Goal: Task Accomplishment & Management: Manage account settings

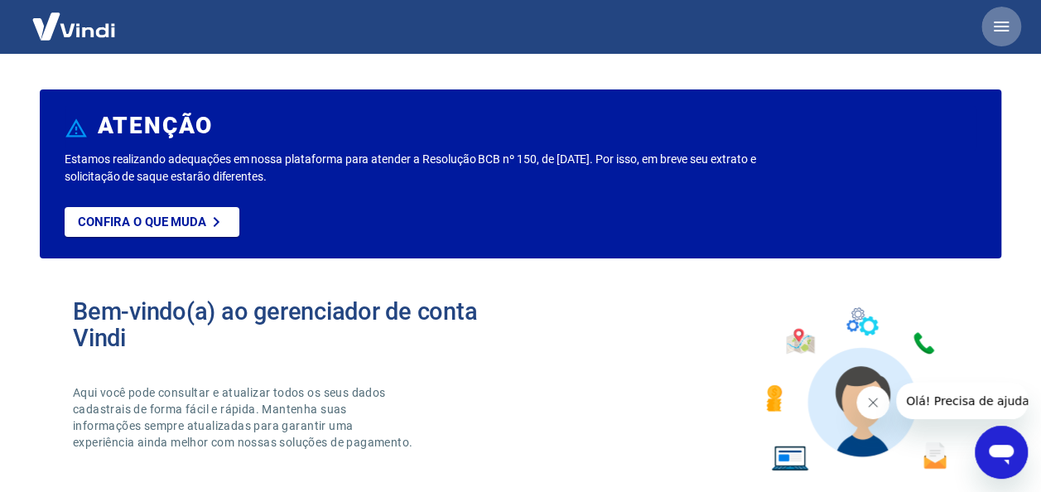
click at [1002, 38] on button "button" at bounding box center [1002, 27] width 40 height 40
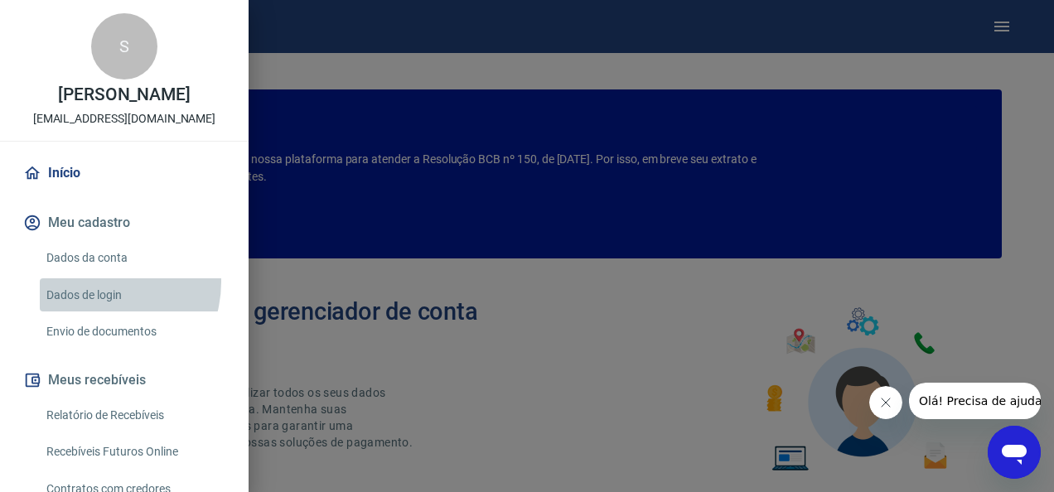
click at [98, 282] on link "Dados de login" at bounding box center [134, 295] width 189 height 34
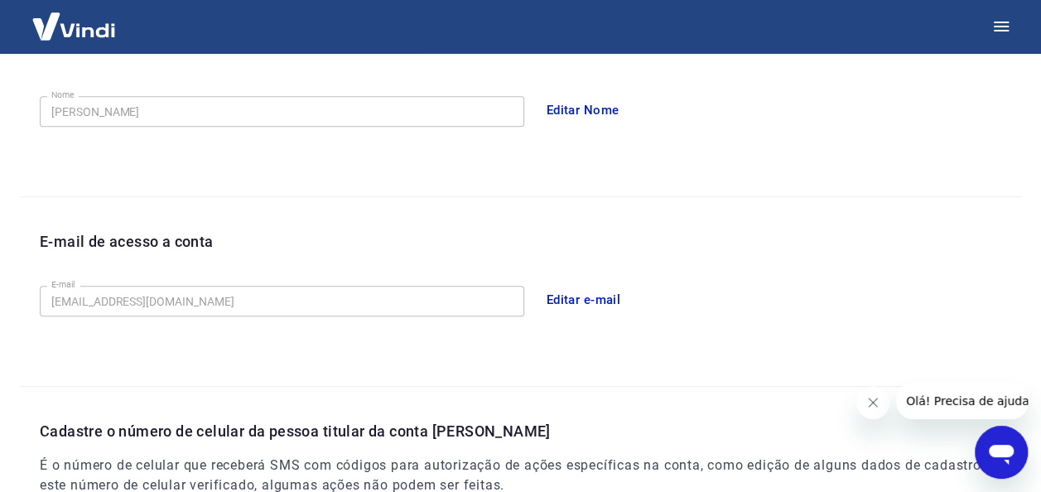
scroll to position [306, 0]
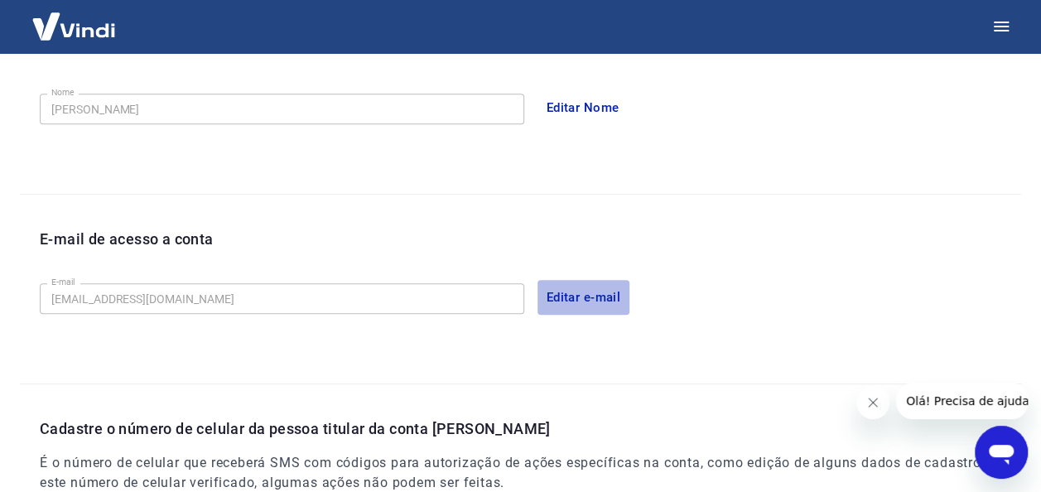
click at [601, 282] on button "Editar e-mail" at bounding box center [584, 297] width 93 height 35
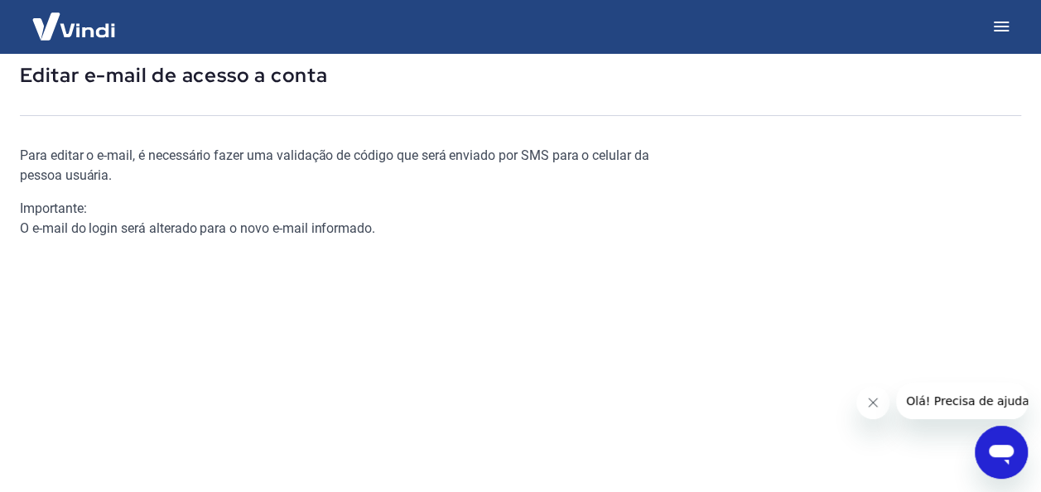
scroll to position [286, 0]
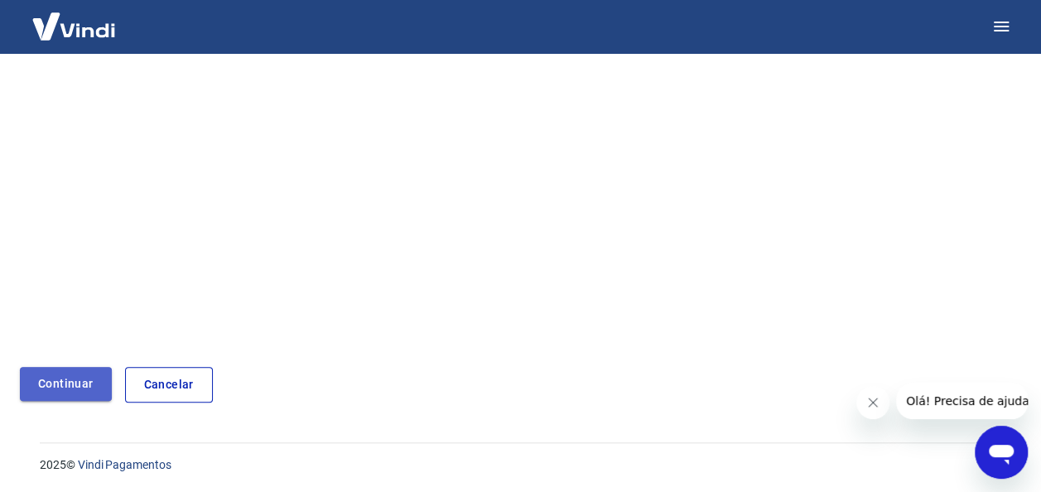
click at [79, 384] on link "Continuar" at bounding box center [66, 384] width 92 height 34
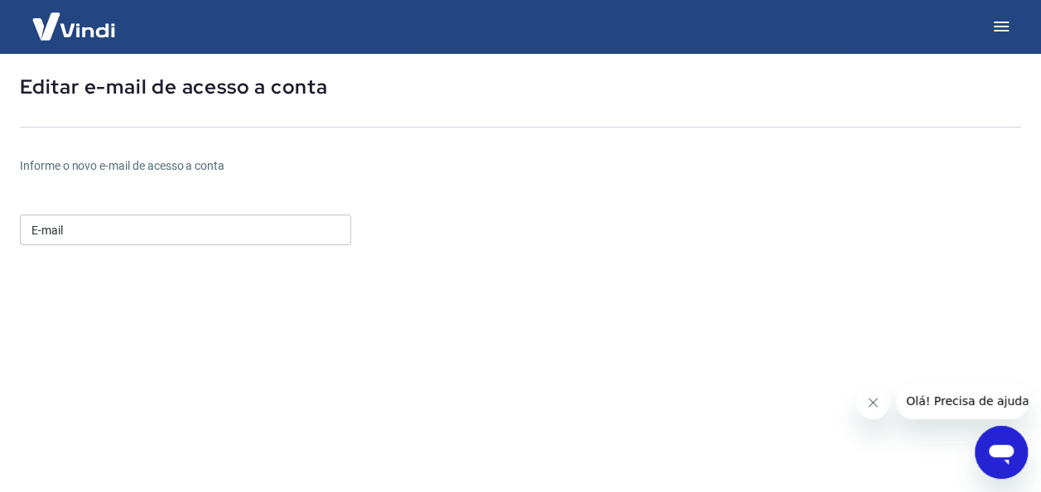
scroll to position [76, 0]
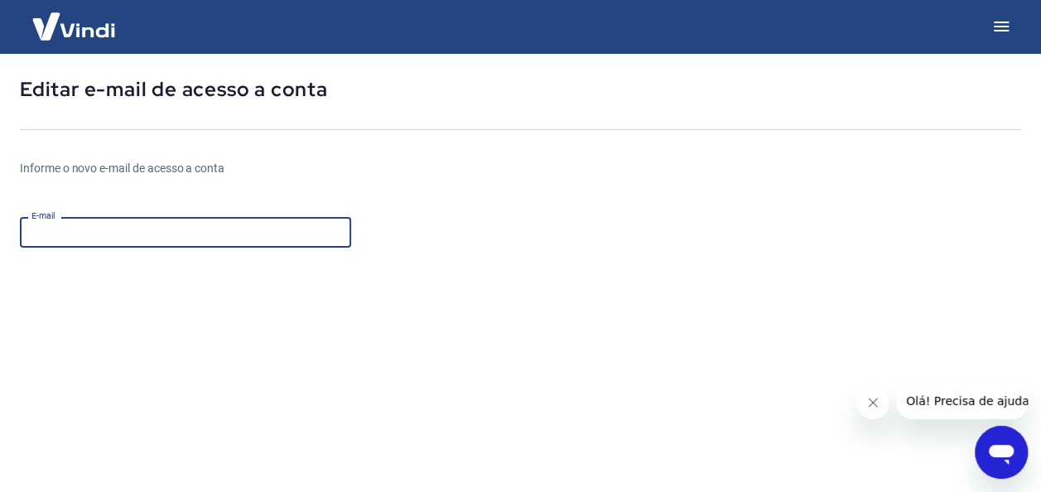
click at [137, 226] on input "E-mail" at bounding box center [185, 232] width 331 height 31
type input "samuel.lee.br@gmail.com"
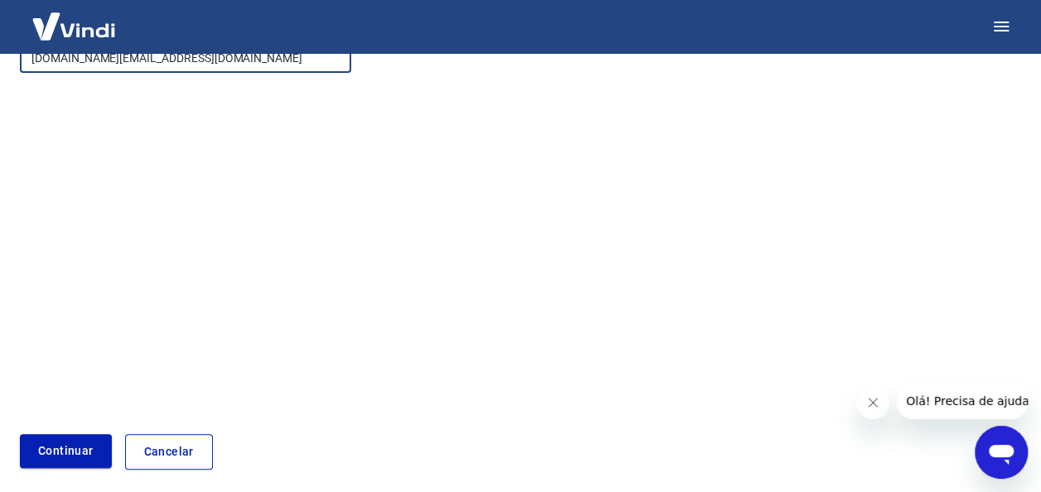
scroll to position [252, 0]
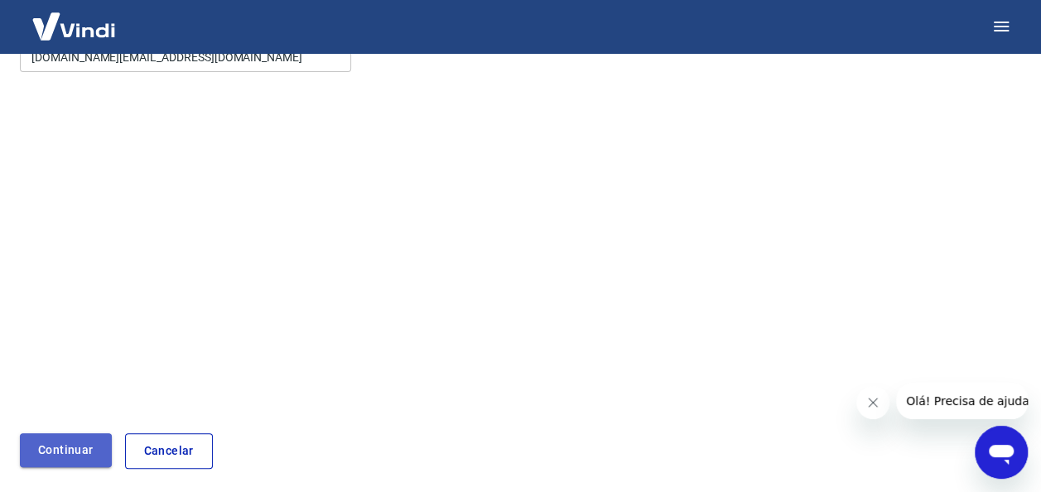
click at [55, 441] on button "Continuar" at bounding box center [66, 450] width 92 height 34
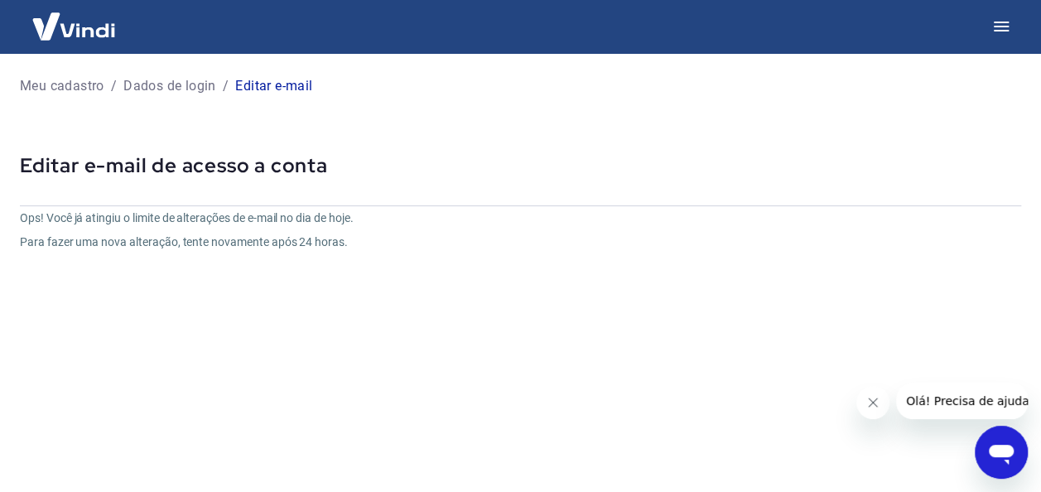
click at [996, 450] on icon "Abrir janela de mensagens" at bounding box center [1001, 455] width 25 height 20
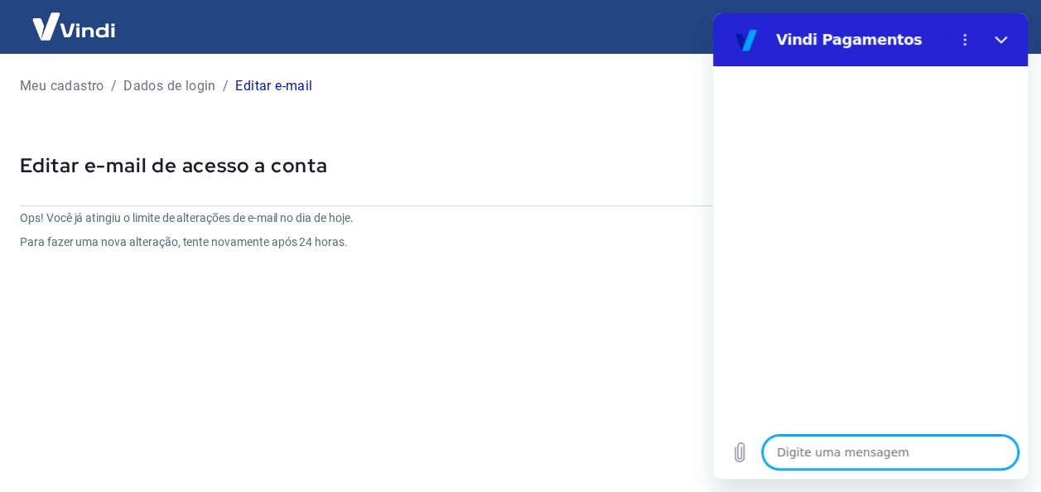
click at [793, 459] on textarea at bounding box center [890, 452] width 255 height 33
type textarea "O"
type textarea "x"
type textarea "Oi"
type textarea "x"
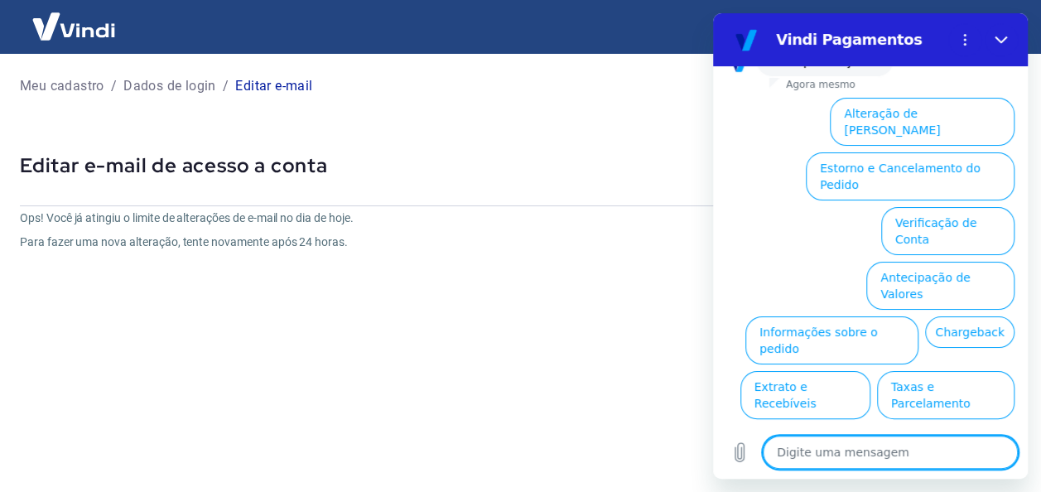
scroll to position [135, 0]
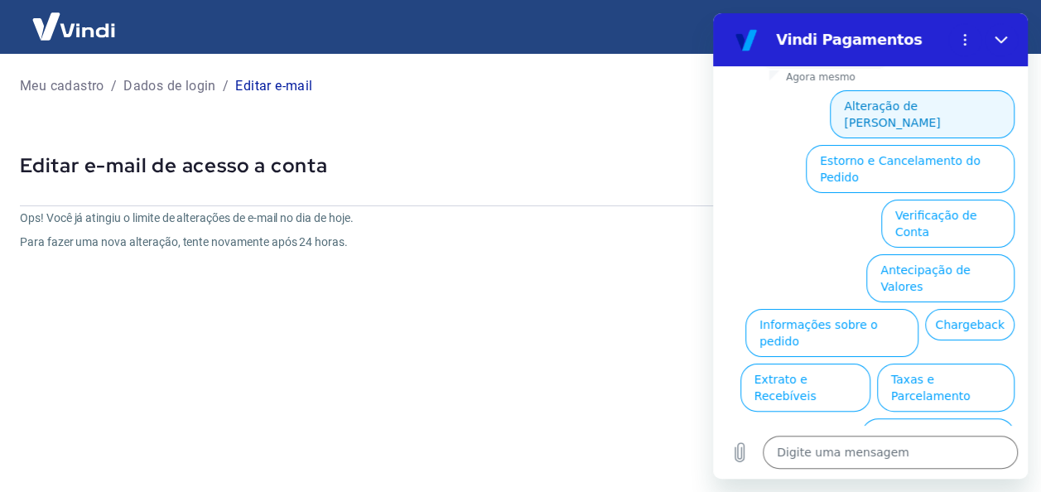
click at [879, 105] on button "Alteração de Dados Cadastrais" at bounding box center [922, 114] width 185 height 48
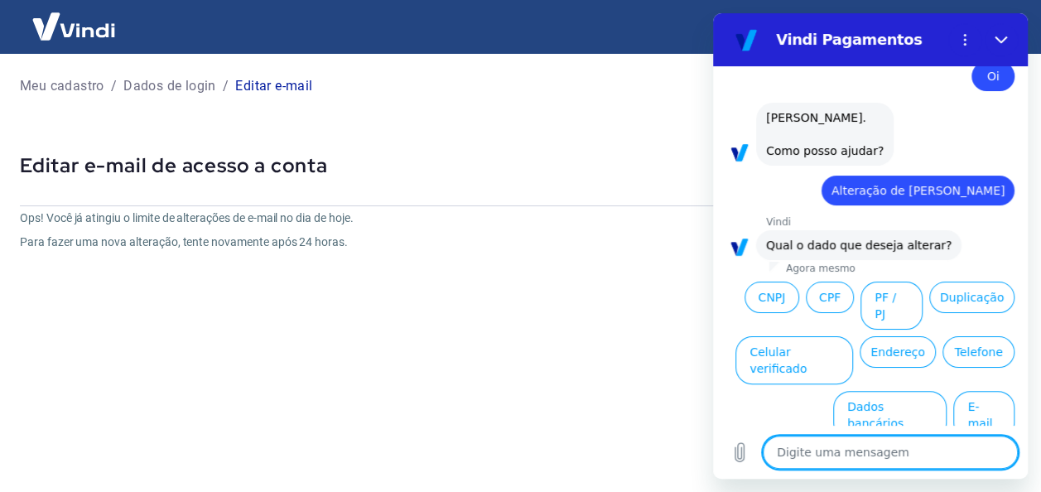
scroll to position [41, 0]
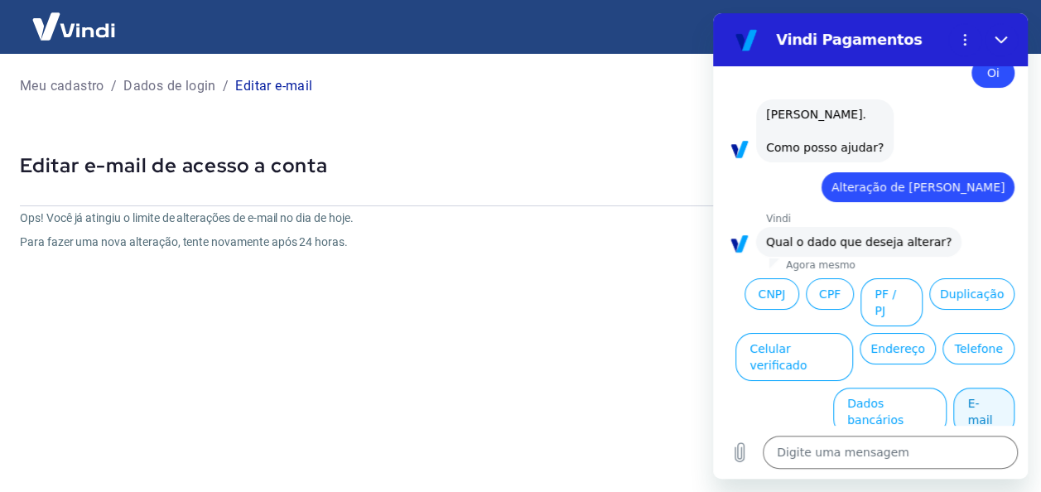
click at [972, 388] on button "E-mail" at bounding box center [983, 412] width 61 height 48
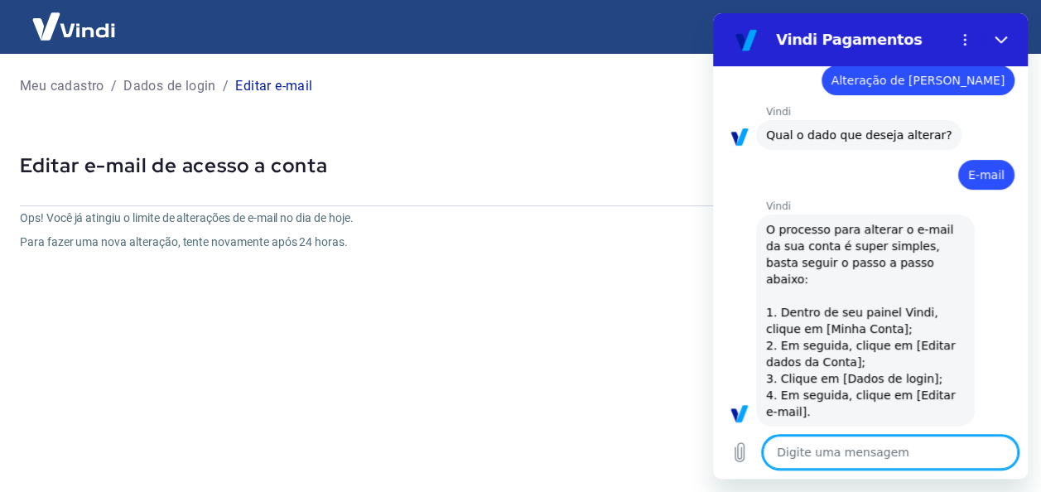
type textarea "x"
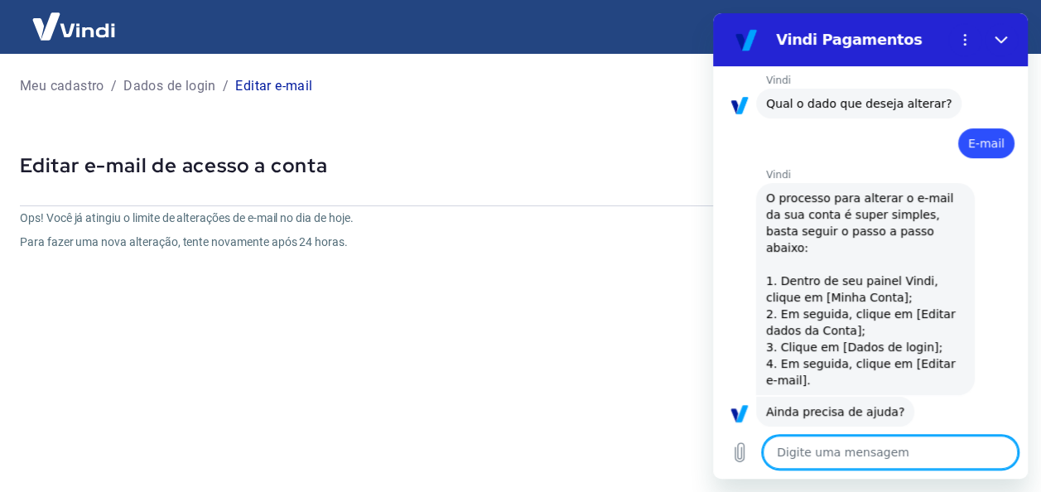
scroll to position [220, 0]
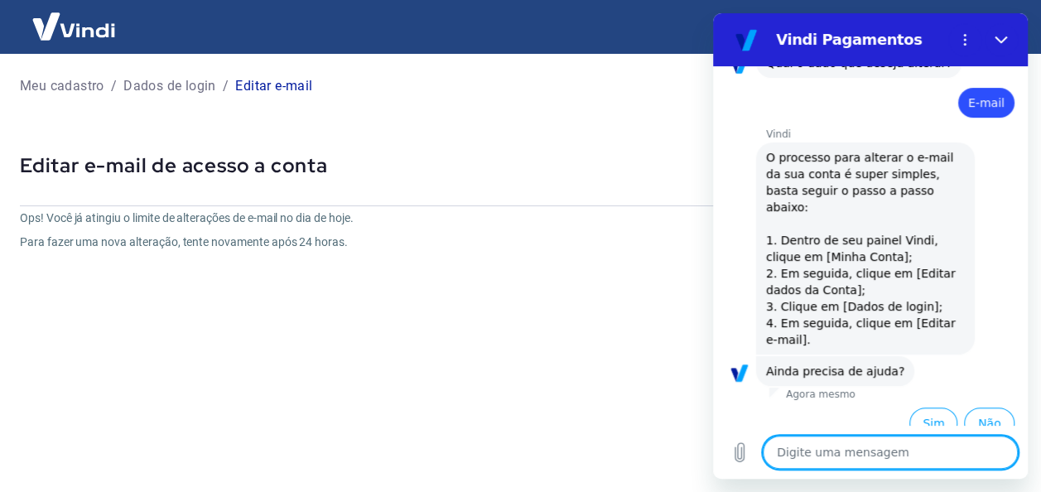
click at [814, 436] on textarea at bounding box center [890, 452] width 255 height 33
click at [814, 457] on textarea at bounding box center [890, 452] width 255 height 33
type textarea "m"
type textarea "x"
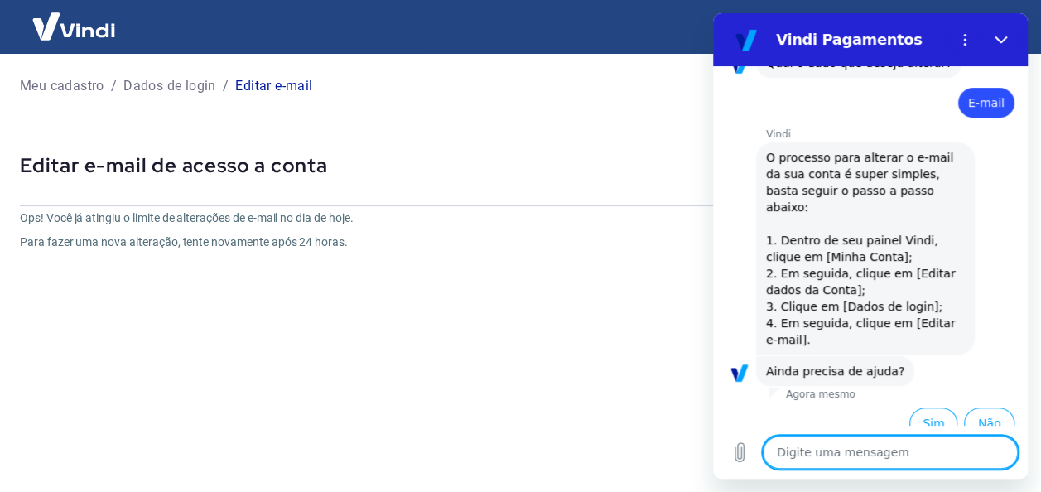
type textarea "n"
type textarea "x"
type textarea "nã"
type textarea "x"
type textarea "não"
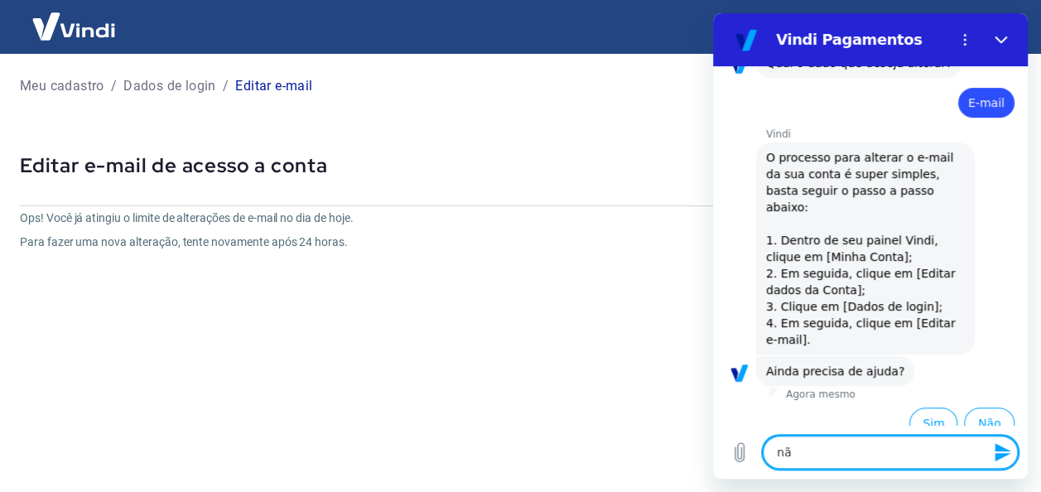
type textarea "x"
type textarea "não"
type textarea "x"
type textarea "não c"
type textarea "x"
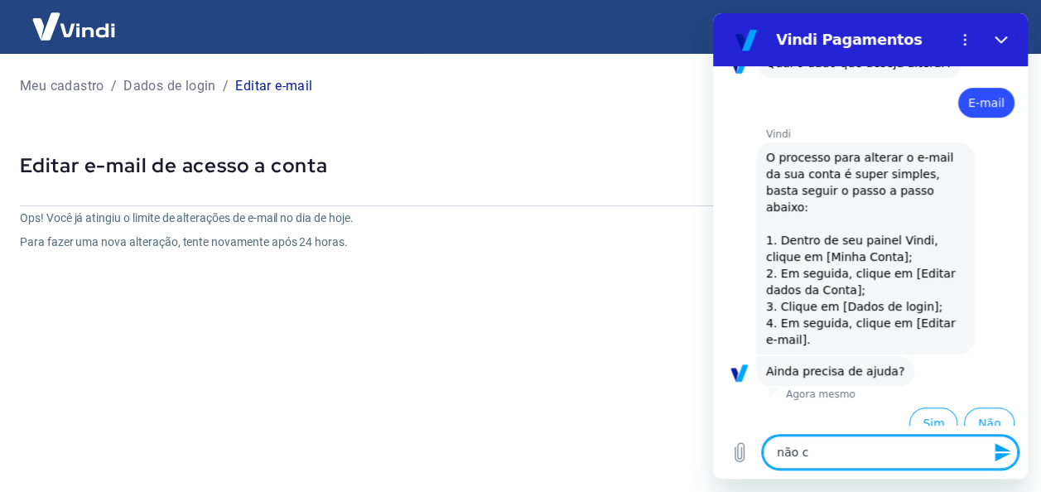
type textarea "não co"
type textarea "x"
type textarea "não con"
type textarea "x"
type textarea "não cons"
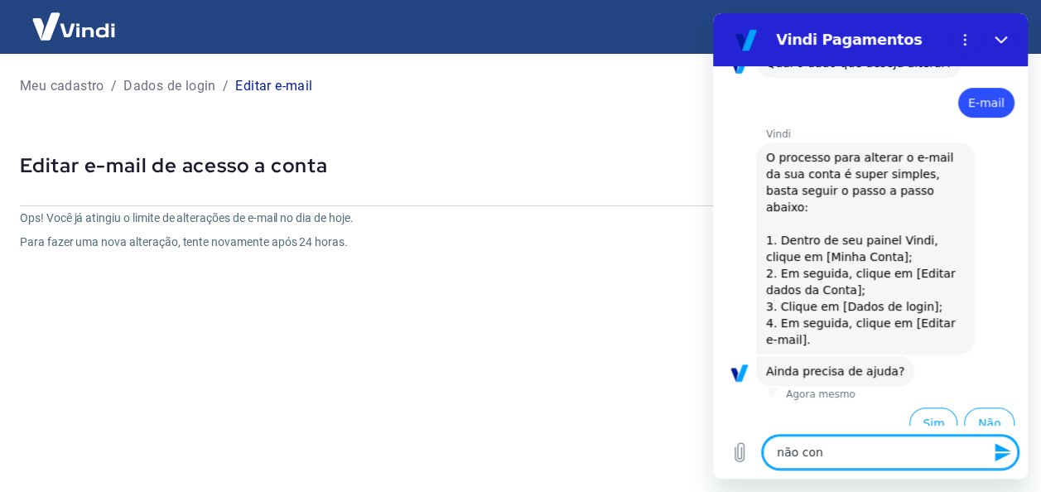
type textarea "x"
type textarea "não conse"
type textarea "x"
type textarea "não conseg"
type textarea "x"
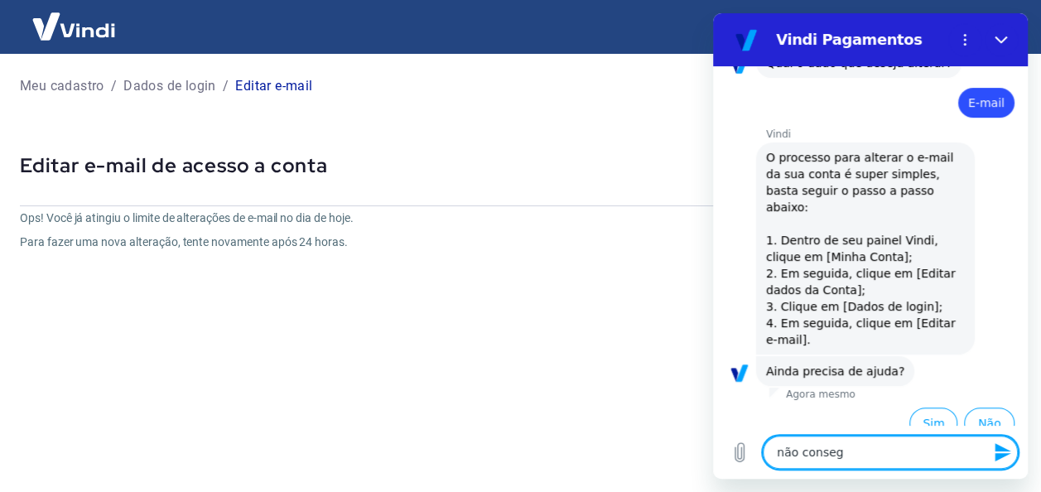
type textarea "não consegu"
type textarea "x"
type textarea "não consegui"
type textarea "x"
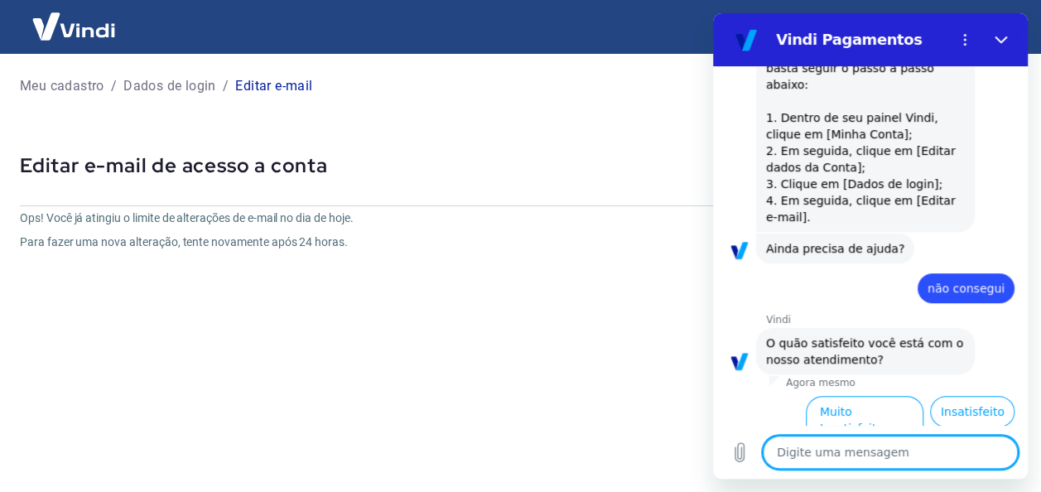
scroll to position [369, 0]
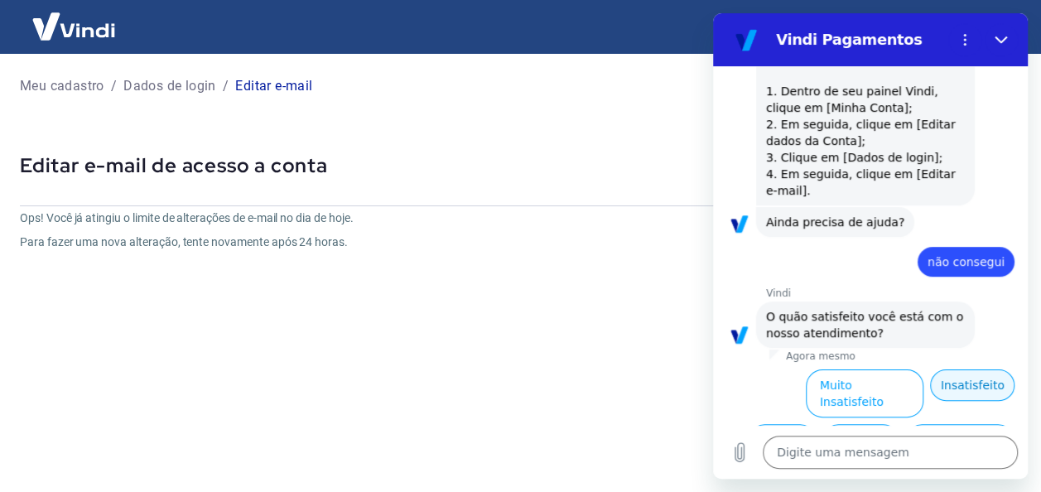
click at [953, 369] on button "Insatisfeito" at bounding box center [972, 384] width 84 height 31
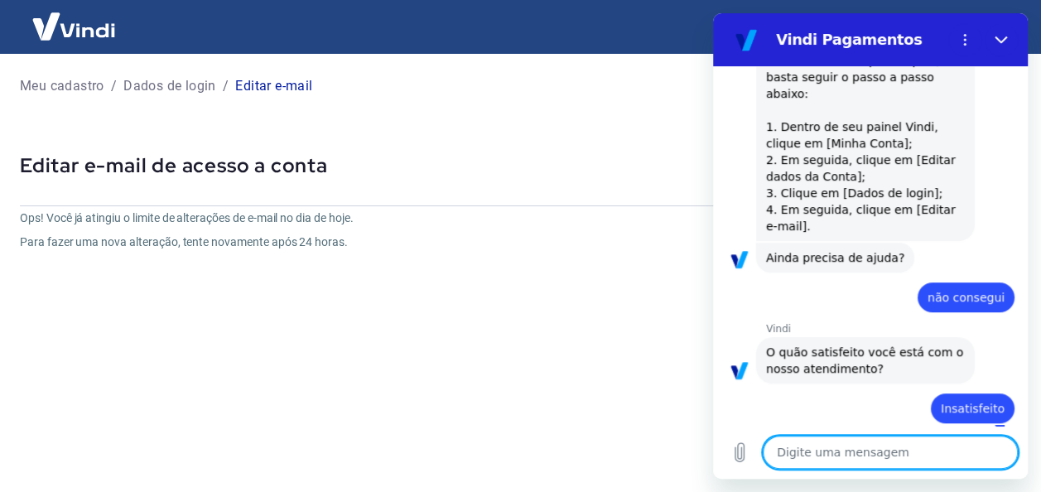
type textarea "x"
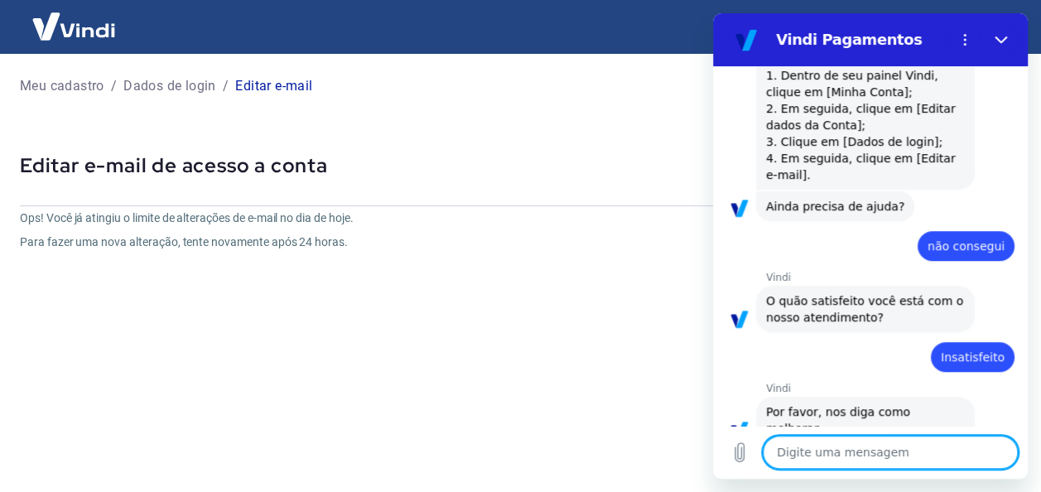
scroll to position [388, 0]
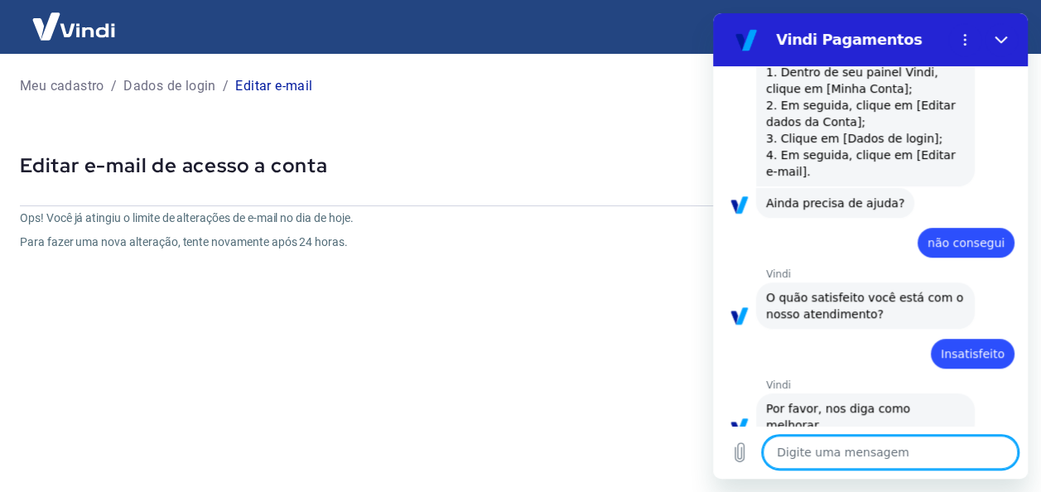
click at [852, 453] on textarea at bounding box center [890, 452] width 255 height 33
type textarea "f"
type textarea "x"
type textarea "fa"
type textarea "x"
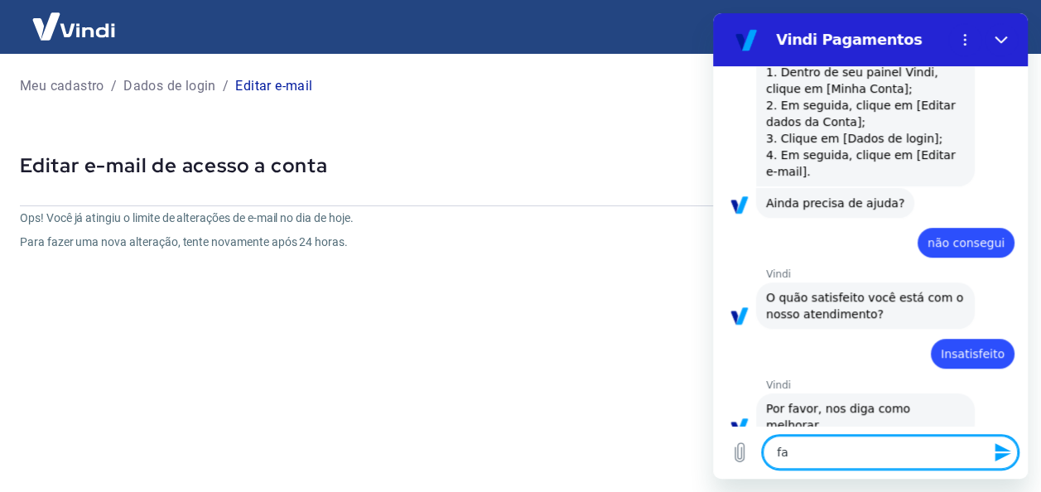
type textarea "fal"
type textarea "x"
type textarea "fala"
type textarea "x"
type textarea "falar"
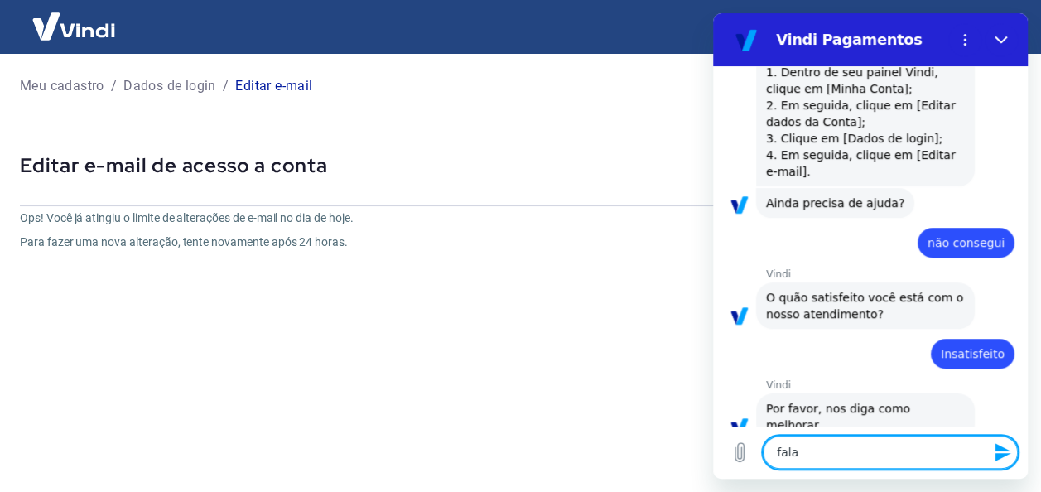
type textarea "x"
type textarea "falar"
type textarea "x"
type textarea "falar c"
type textarea "x"
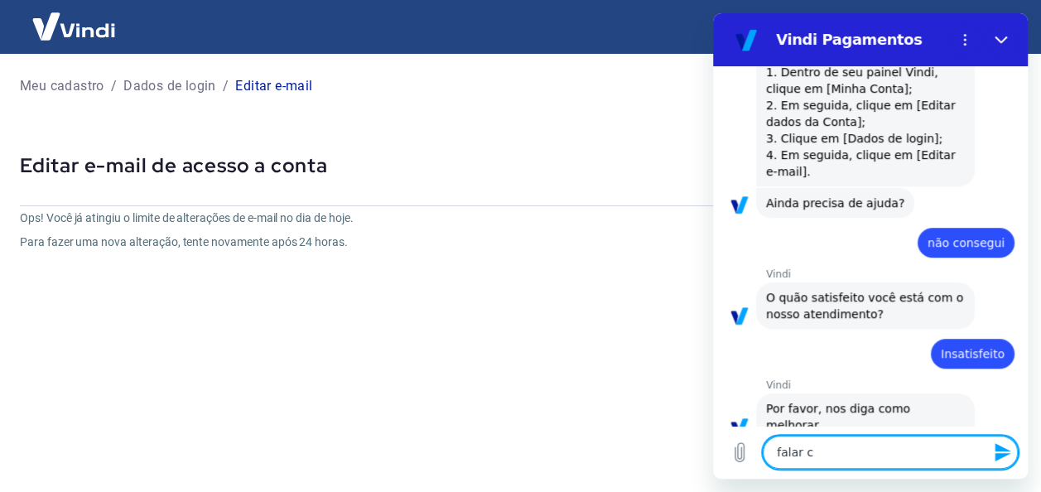
type textarea "falar co"
type textarea "x"
type textarea "falar com"
type textarea "x"
type textarea "falar com"
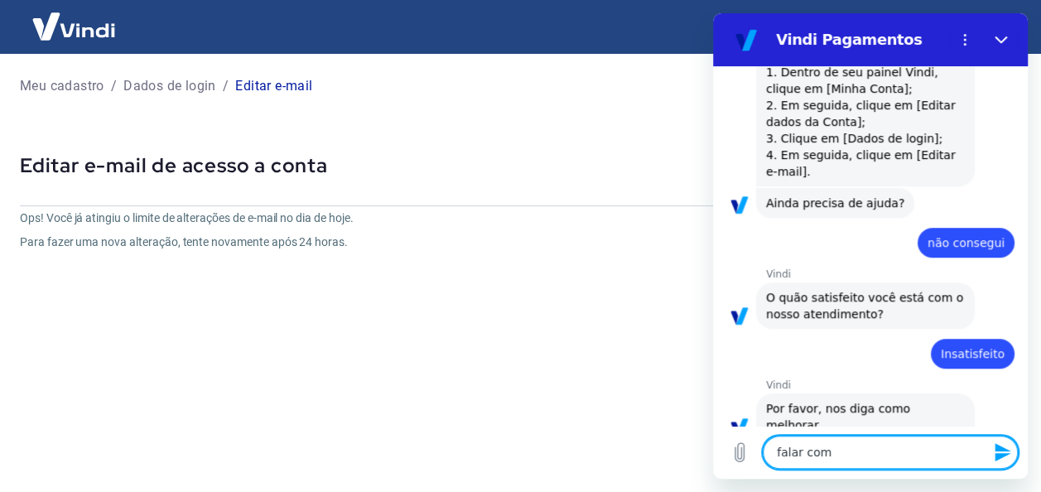
type textarea "x"
type textarea "falar com a"
type textarea "x"
type textarea "falar com at"
type textarea "x"
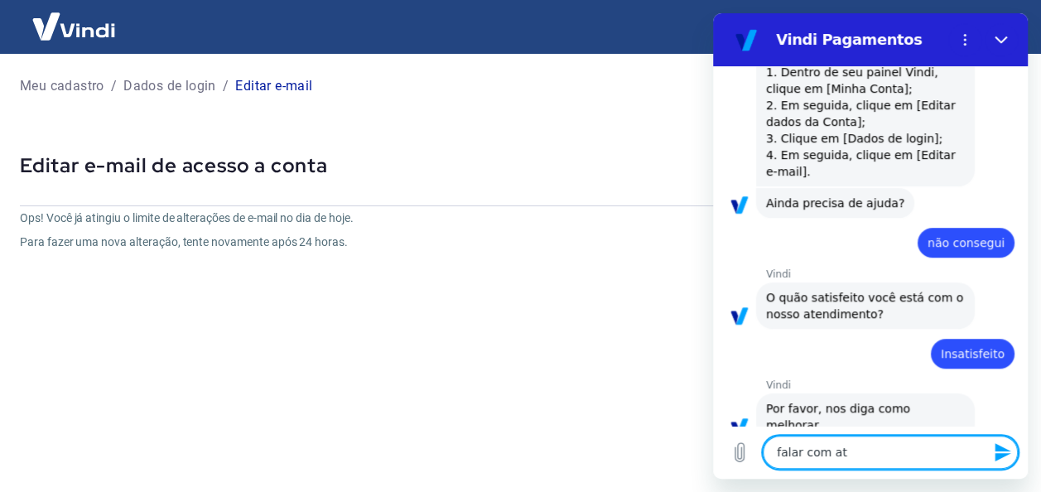
type textarea "falar com ate"
type textarea "x"
type textarea "falar com aten"
type textarea "x"
type textarea "falar com atend"
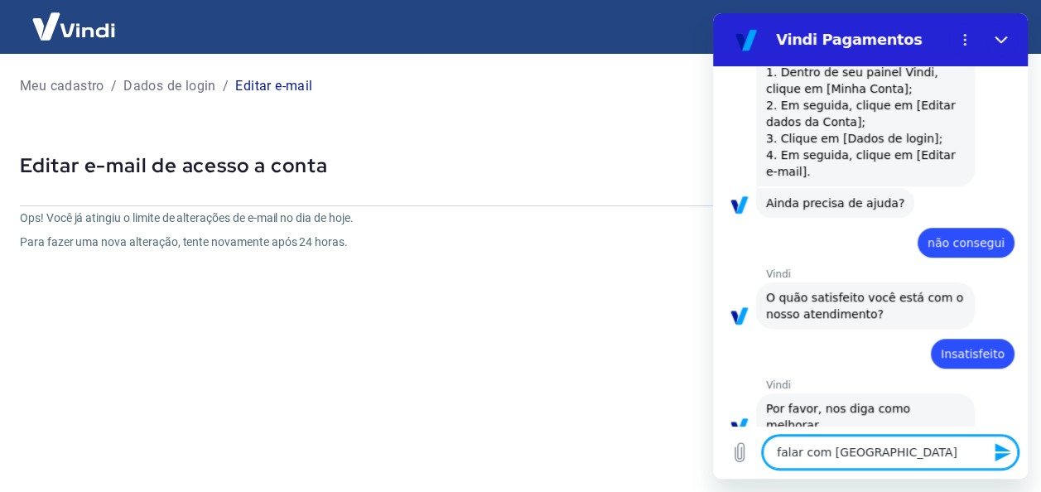
type textarea "x"
type textarea "falar com atendn"
type textarea "x"
type textarea "falar com atend"
type textarea "x"
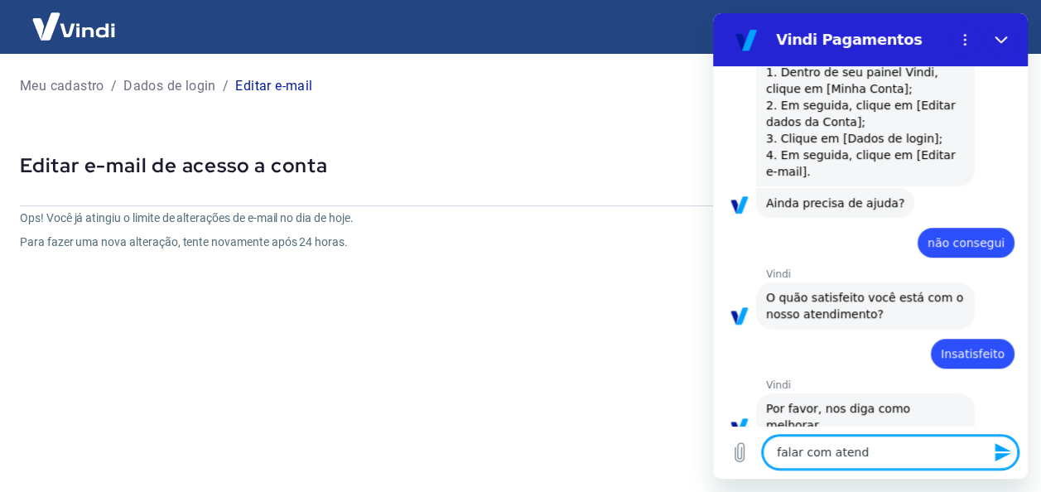
type textarea "falar com atende"
type textarea "x"
type textarea "falar com atenden"
type textarea "x"
type textarea "falar com atendent"
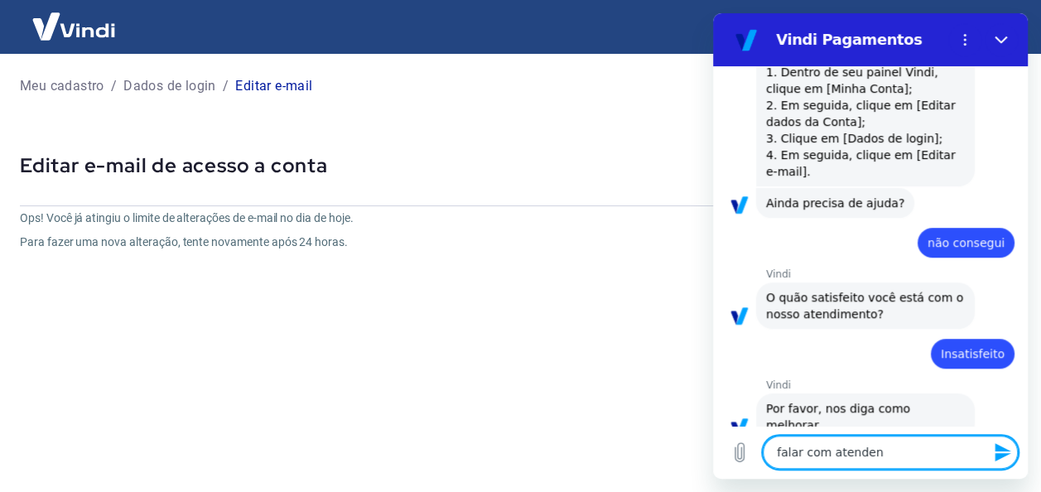
type textarea "x"
type textarea "falar com atendente"
type textarea "x"
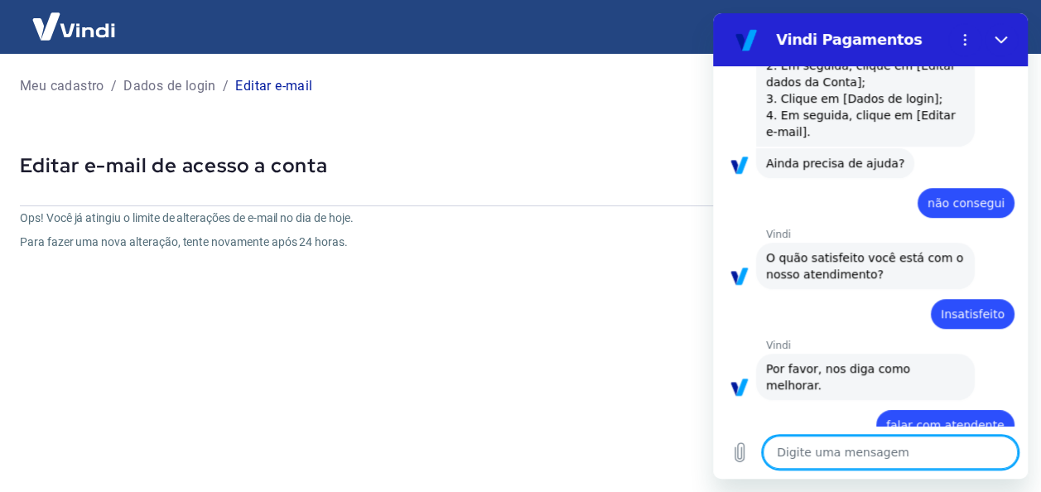
type textarea "x"
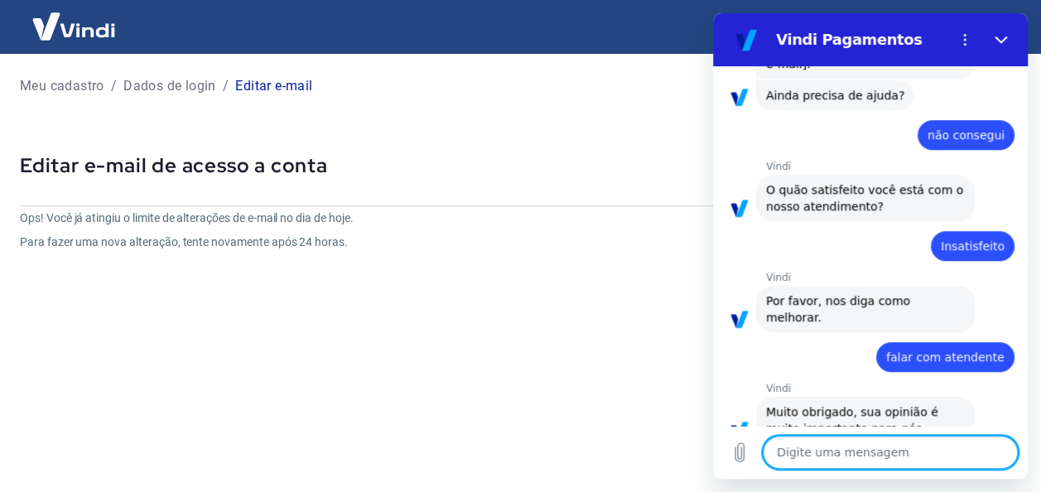
scroll to position [499, 0]
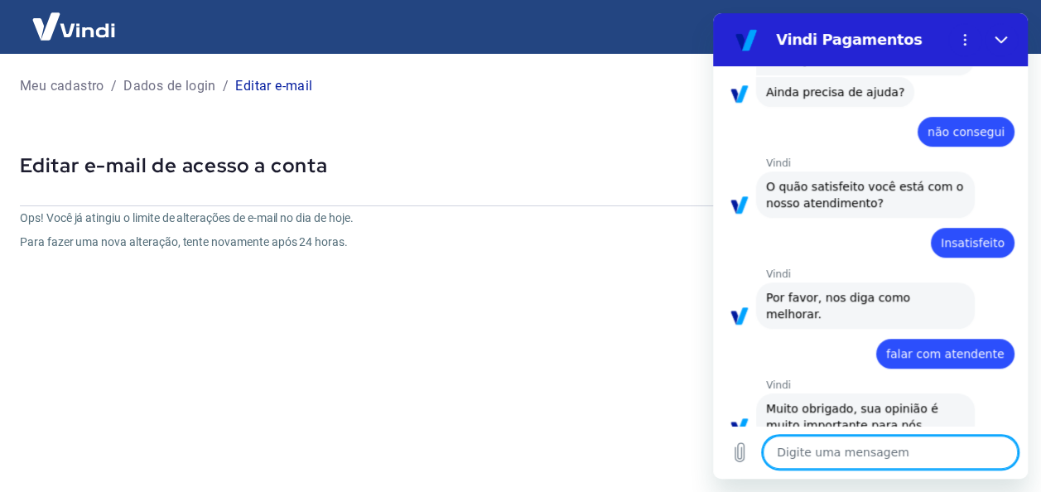
type textarea "o"
type textarea "x"
type textarea "oi"
type textarea "x"
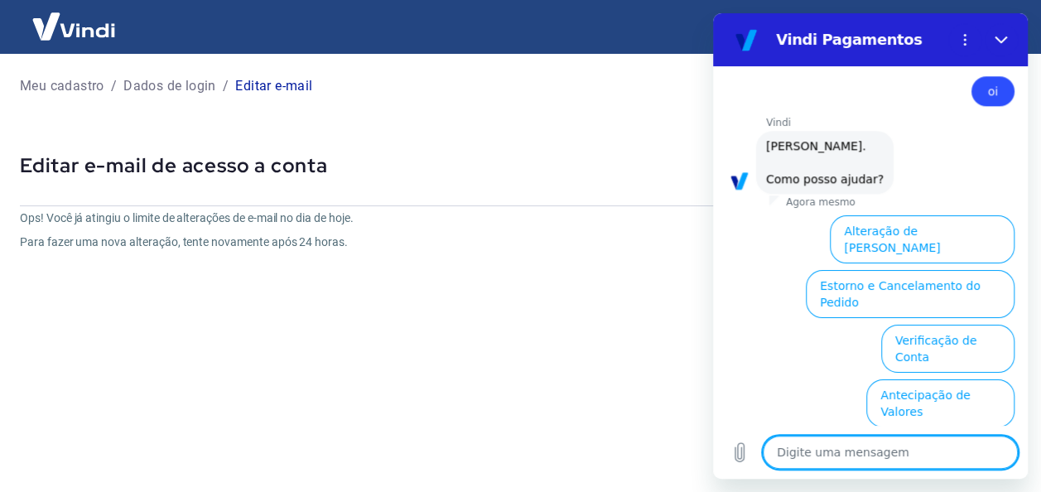
scroll to position [872, 0]
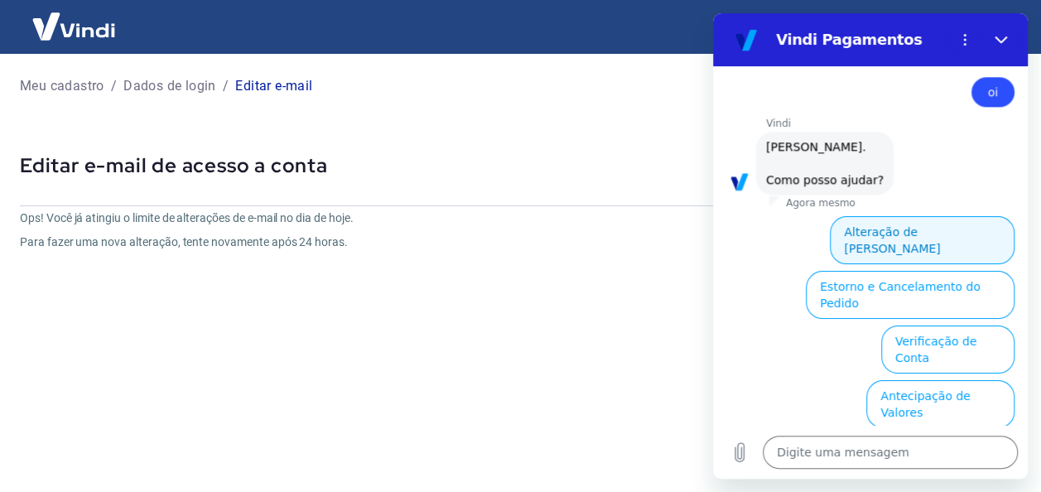
click at [899, 216] on button "Alteração de Dados Cadastrais" at bounding box center [922, 240] width 185 height 48
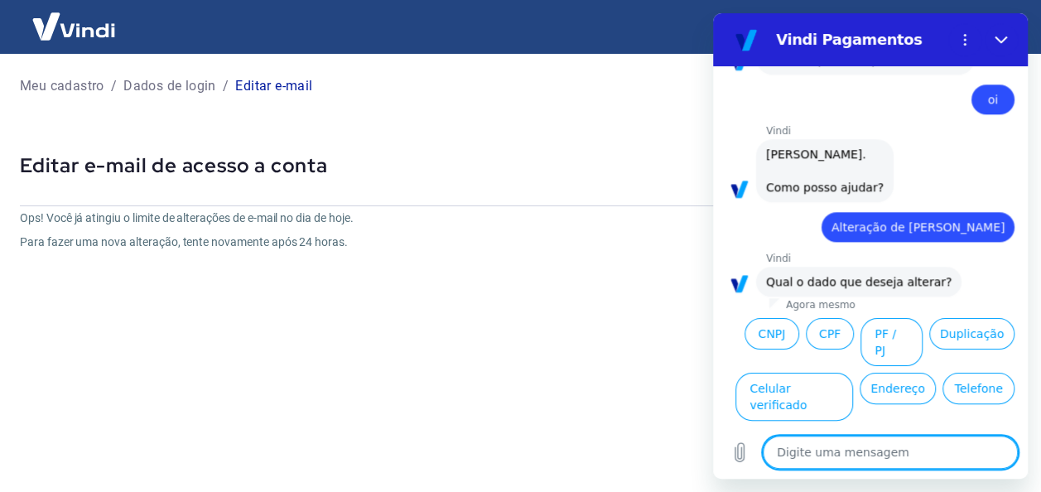
scroll to position [871, 0]
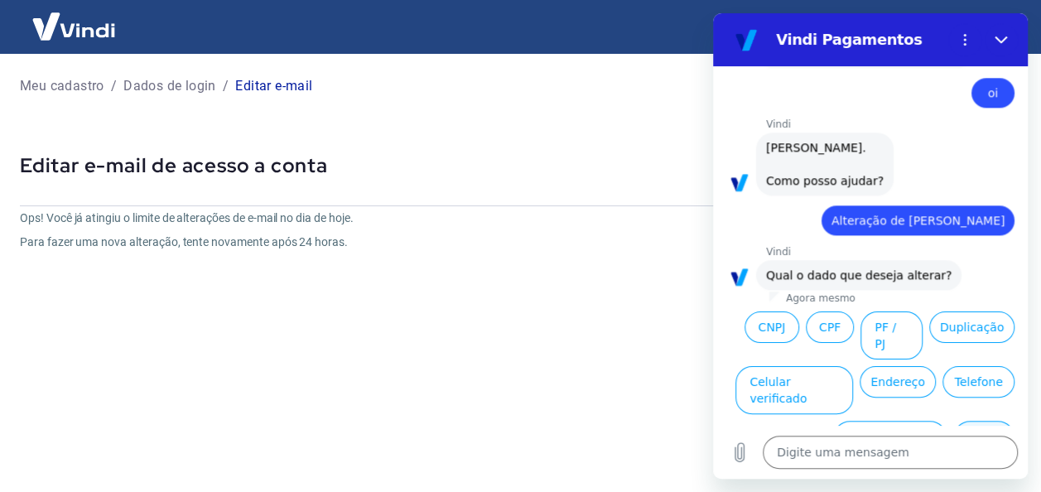
click at [971, 421] on button "E-mail" at bounding box center [983, 445] width 61 height 48
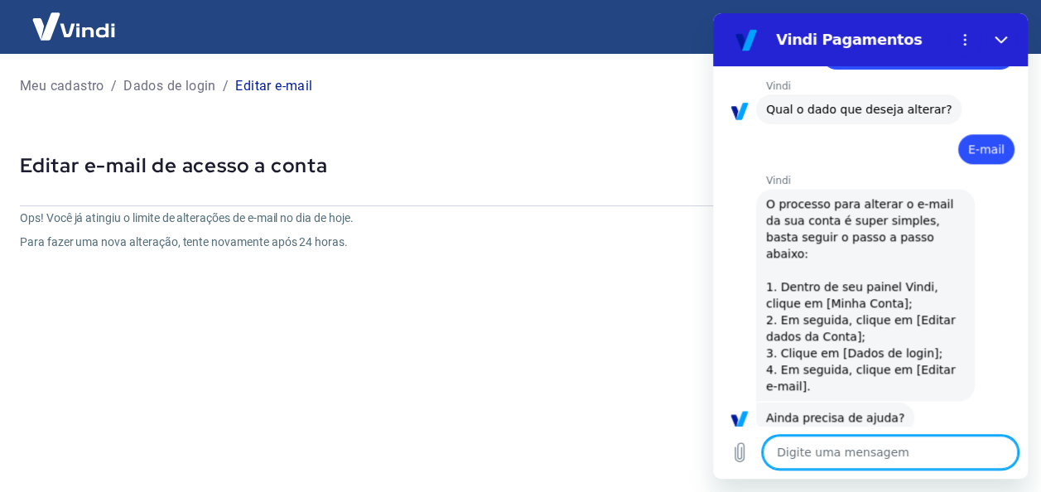
scroll to position [1050, 0]
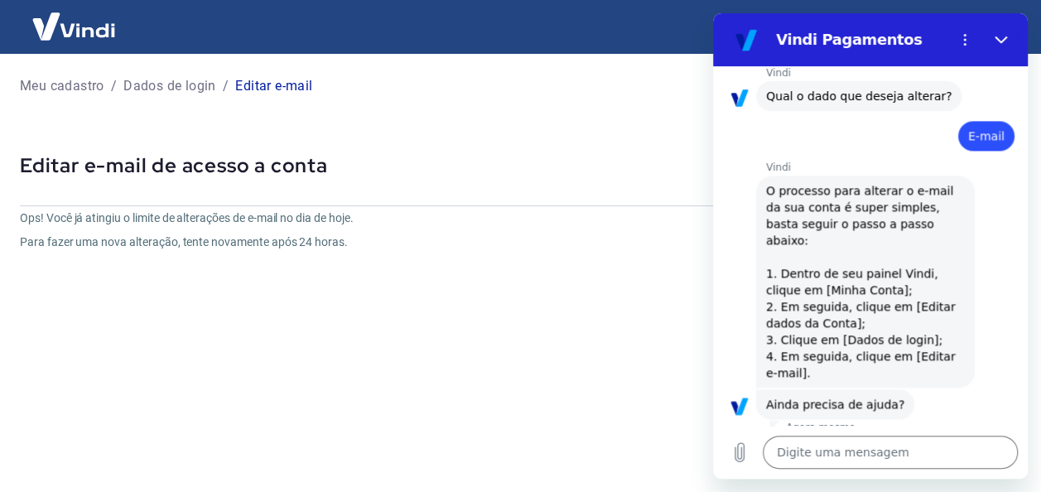
click at [934, 441] on button "Sim" at bounding box center [934, 456] width 48 height 31
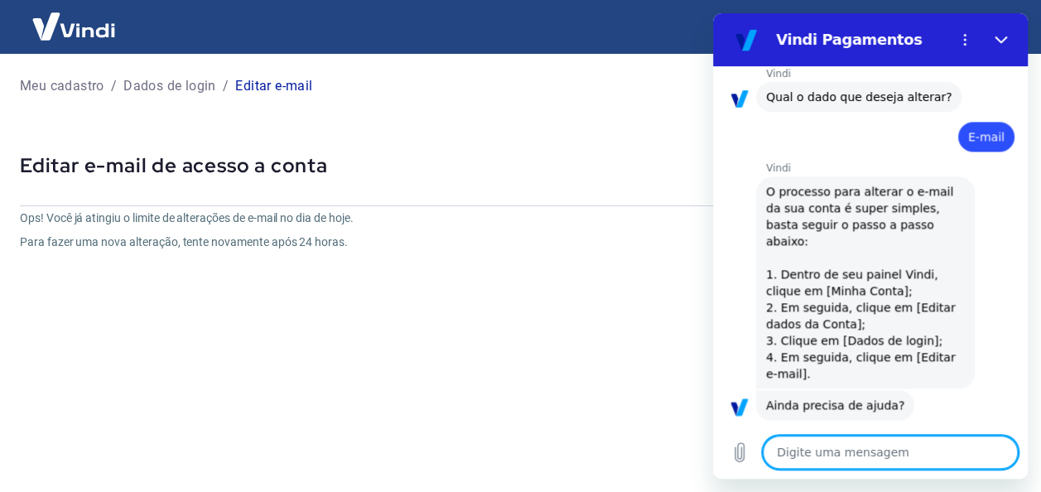
scroll to position [1053, 0]
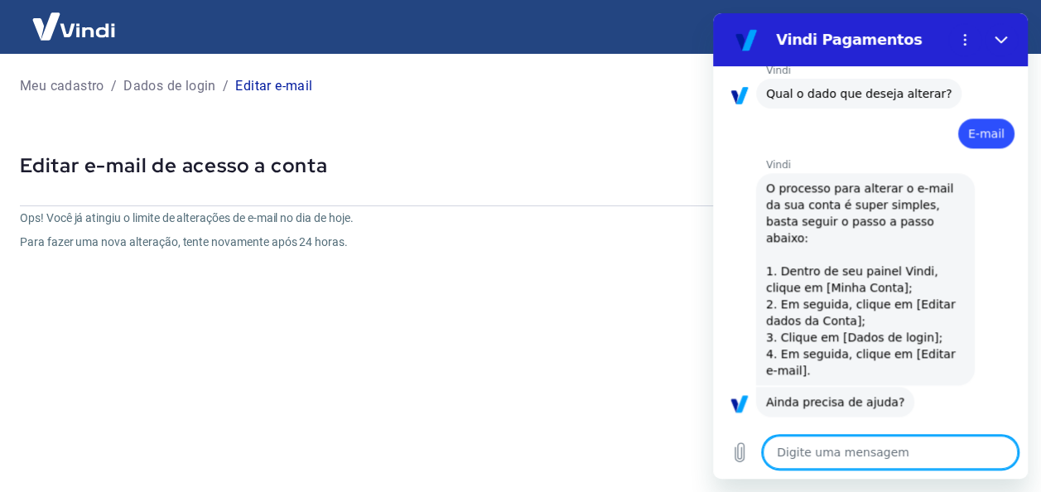
type textarea "x"
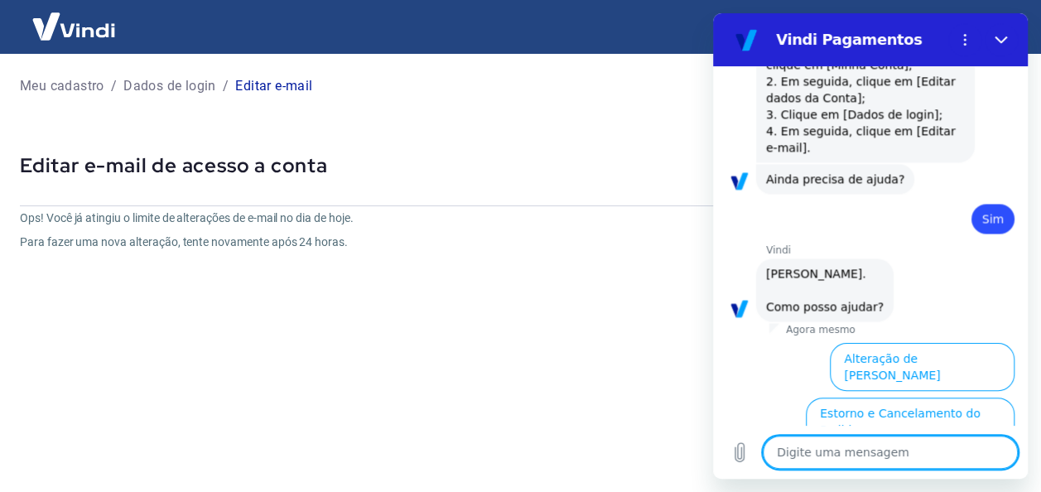
scroll to position [1479, 0]
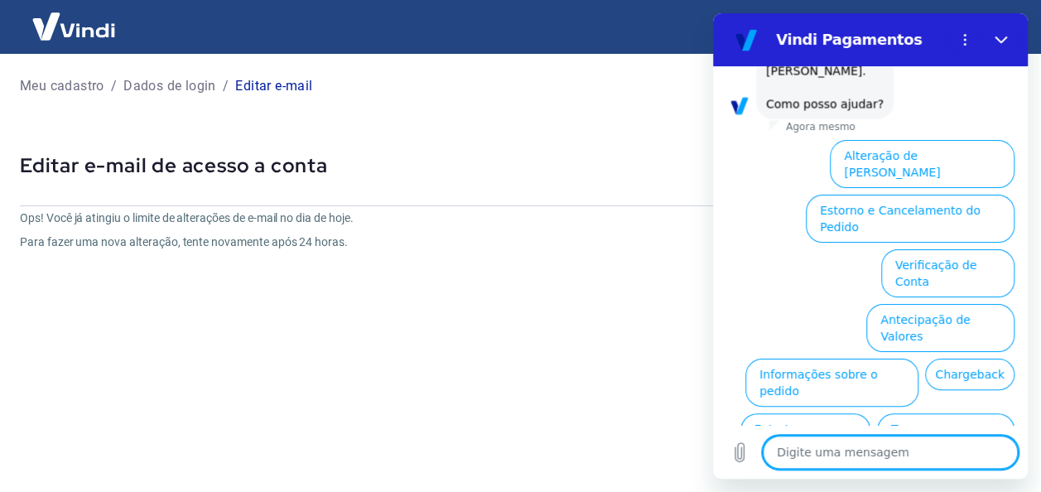
click at [917, 443] on textarea at bounding box center [890, 452] width 255 height 33
type textarea "f"
type textarea "x"
type textarea "fa"
type textarea "x"
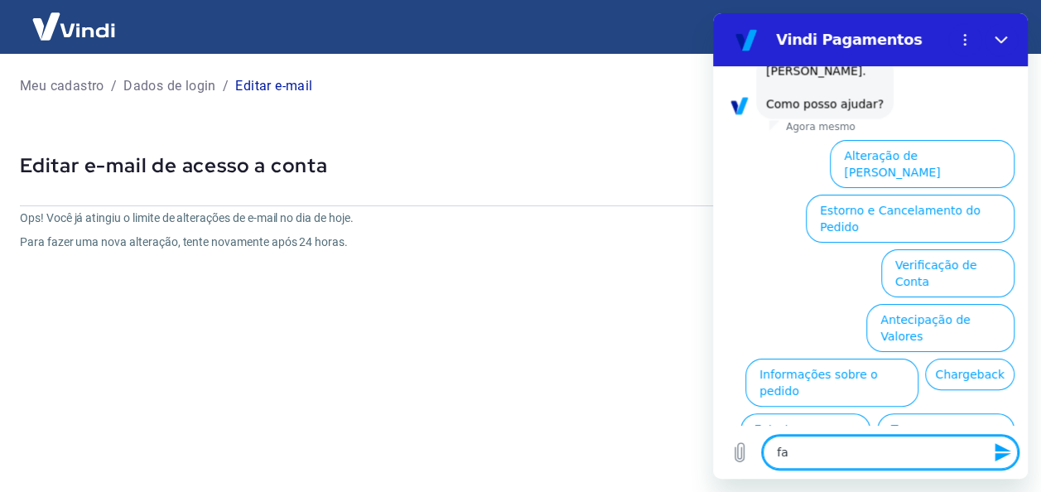
type textarea "faç"
type textarea "x"
type textarea "faça"
type textarea "x"
type textarea "faç"
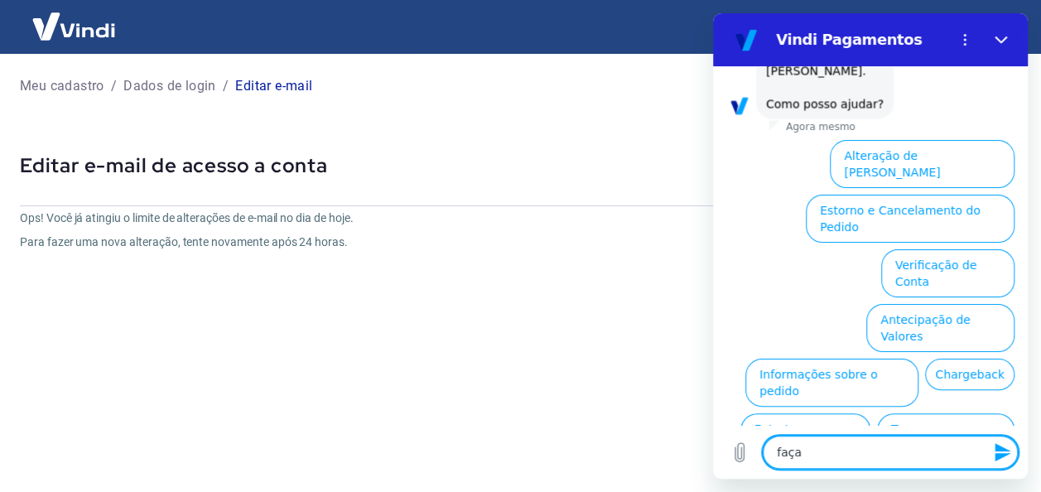
type textarea "x"
type textarea "fa"
type textarea "x"
type textarea "fal"
type textarea "x"
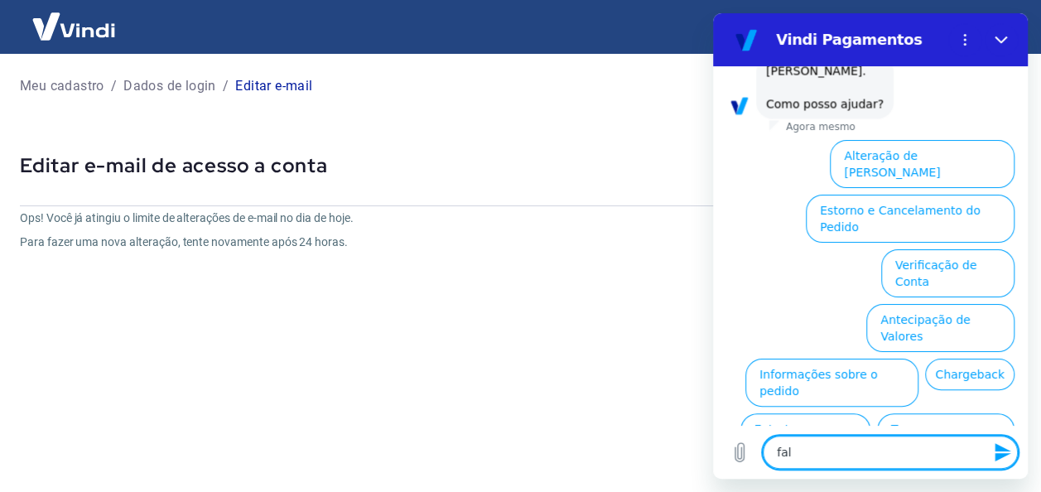
type textarea "fala"
type textarea "x"
type textarea "falar"
type textarea "x"
type textarea "falar"
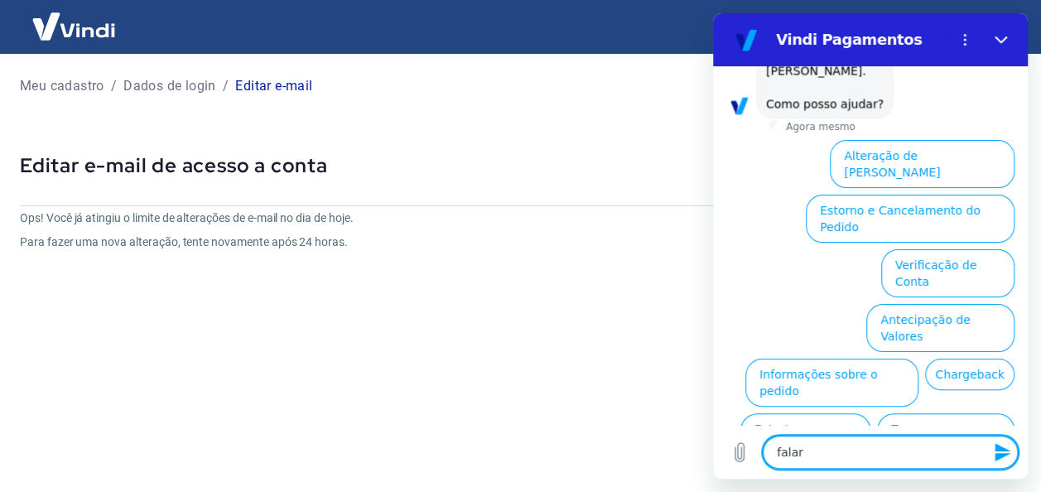
type textarea "x"
type textarea "falar c"
type textarea "x"
type textarea "falar co"
type textarea "x"
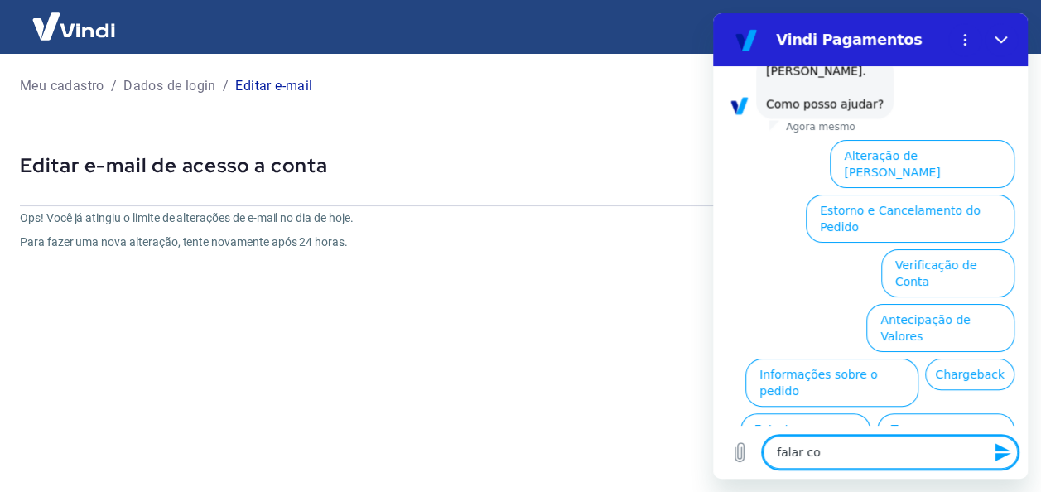
type textarea "falar com"
type textarea "x"
type textarea "falar com"
type textarea "x"
type textarea "falar com a"
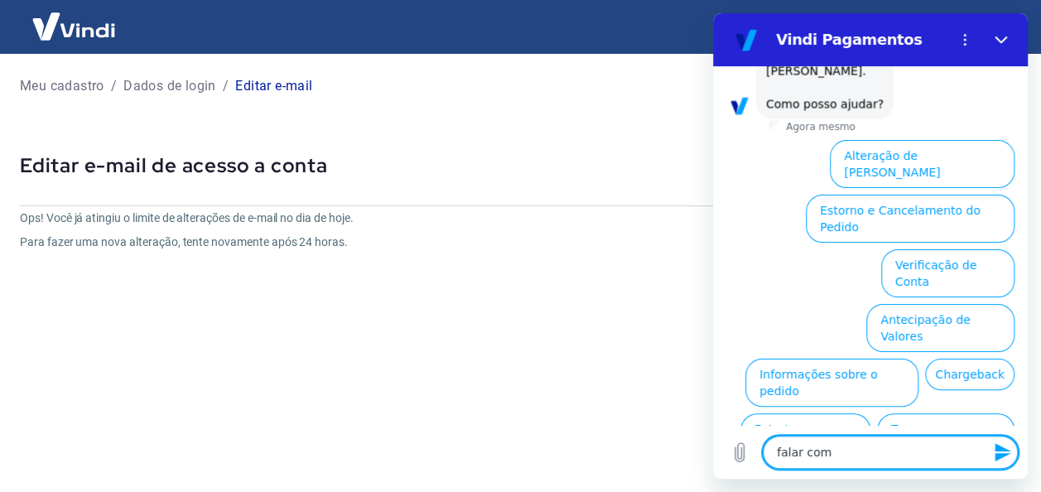
type textarea "x"
type textarea "falar com at"
type textarea "x"
type textarea "falar com ate"
type textarea "x"
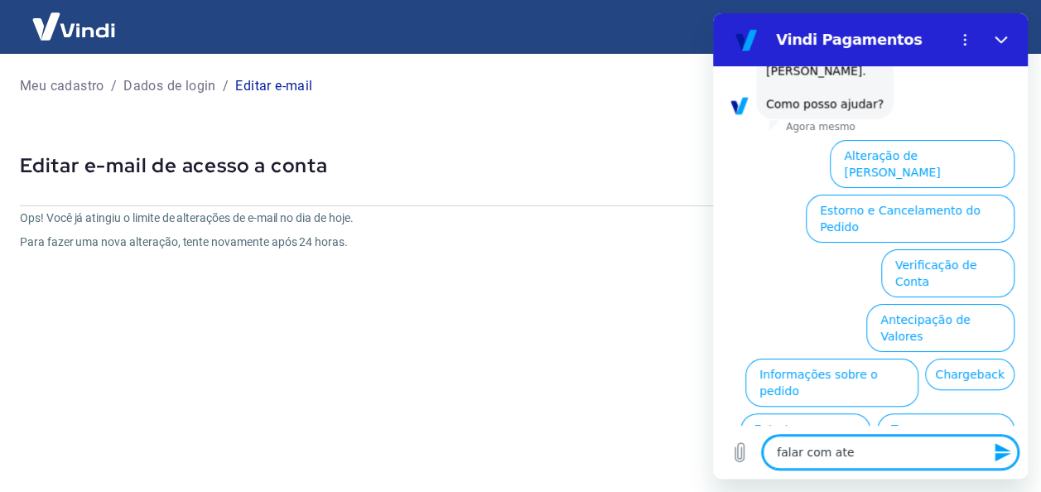
type textarea "falar com aten"
type textarea "x"
type textarea "falar com atend"
type textarea "x"
type textarea "falar com atende"
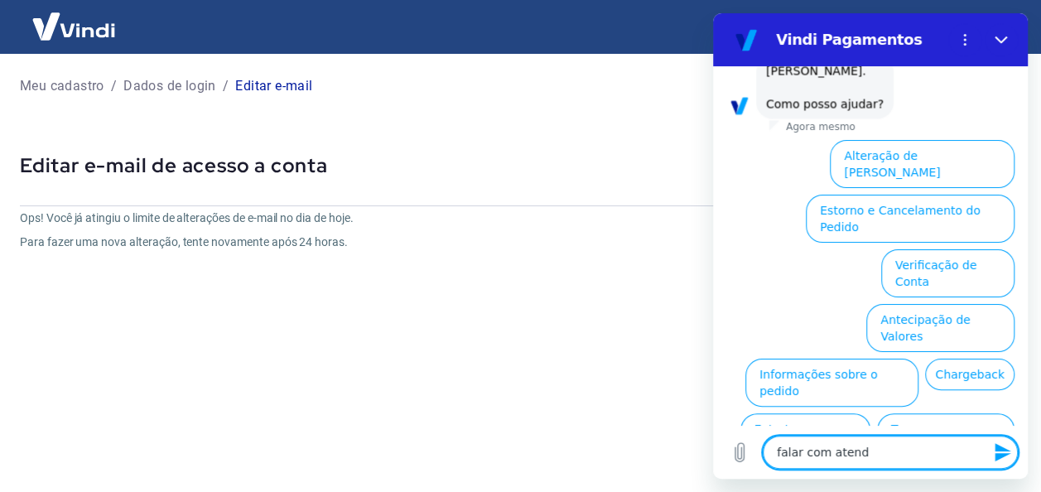
type textarea "x"
type textarea "falar com atenden"
type textarea "x"
type textarea "falar com atendent"
type textarea "x"
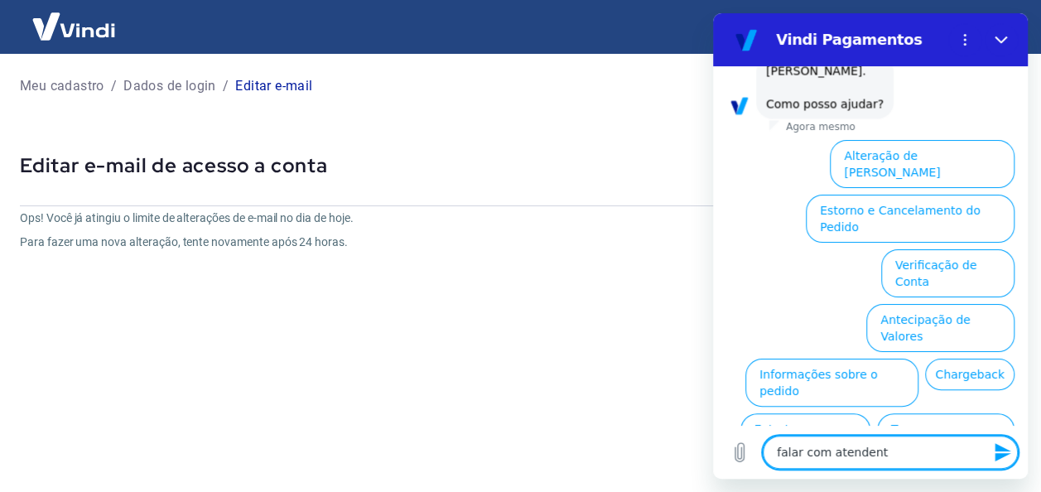
type textarea "falar com atendente"
type textarea "x"
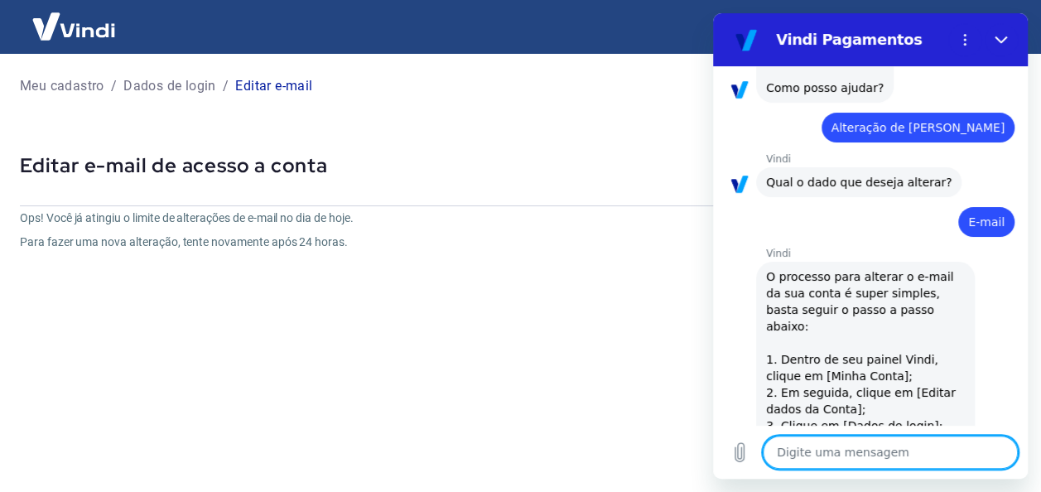
scroll to position [0, 0]
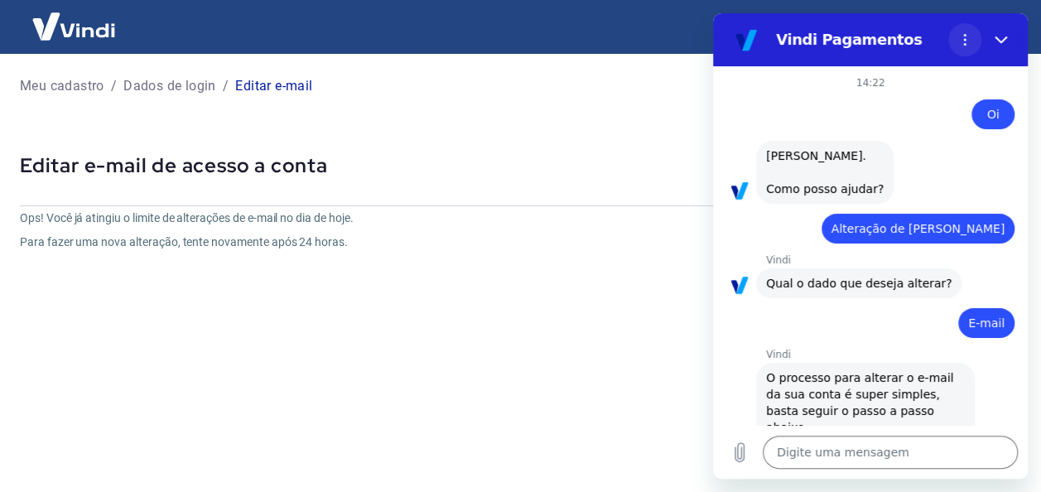
click at [963, 40] on icon "Menu de opções" at bounding box center [964, 39] width 13 height 13
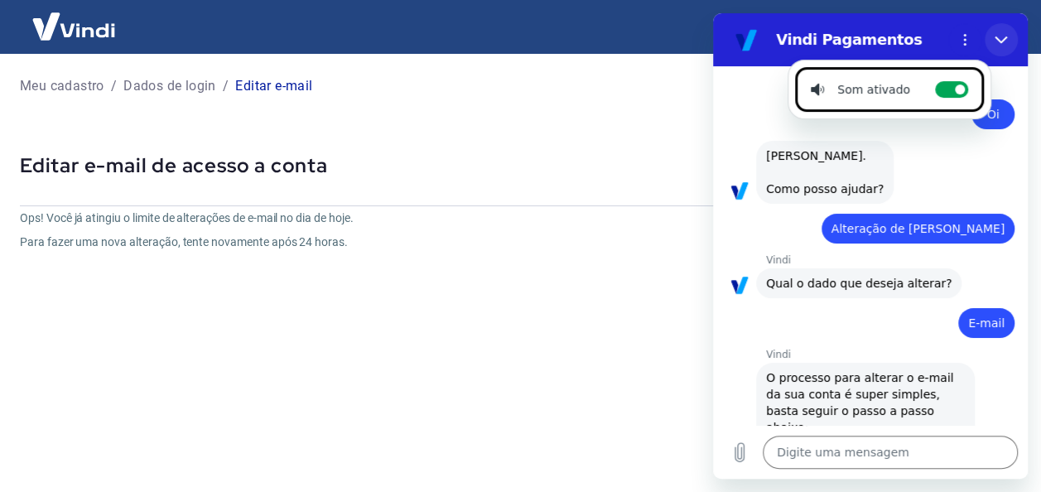
click at [1006, 42] on icon "Fechar" at bounding box center [1001, 39] width 13 height 13
type textarea "x"
